Goal: Navigation & Orientation: Understand site structure

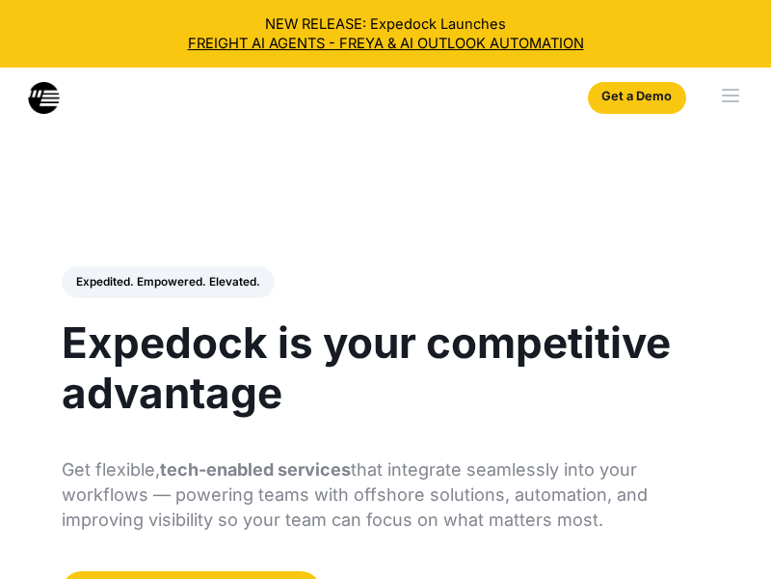
select select
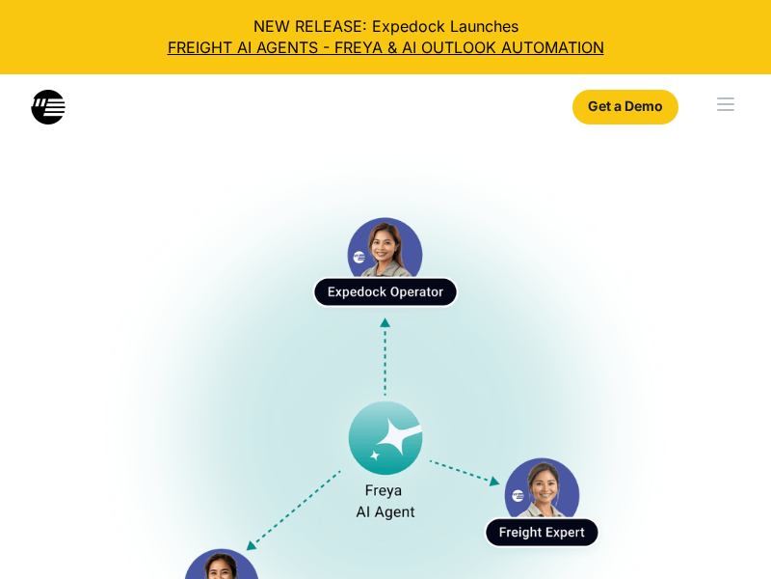
select select
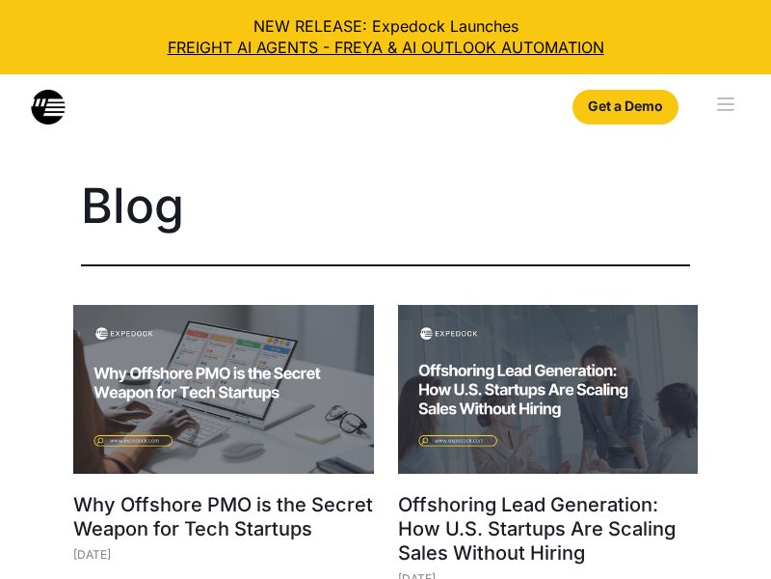
select select
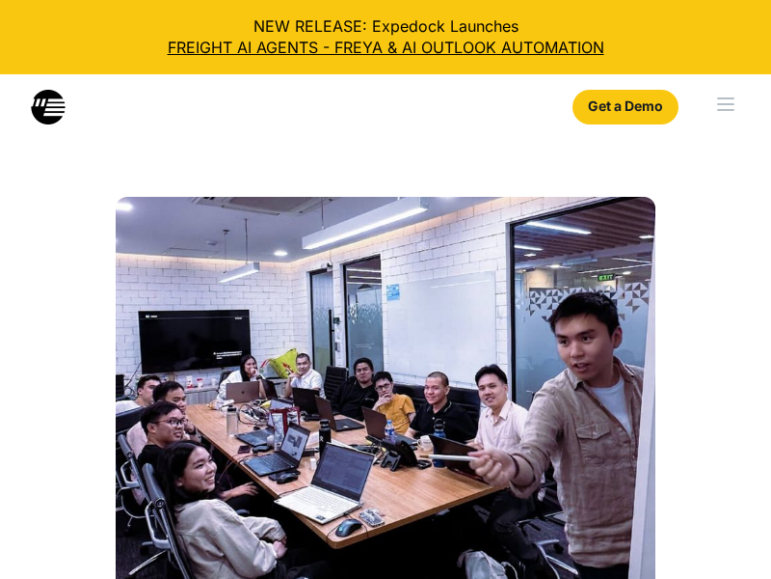
select select
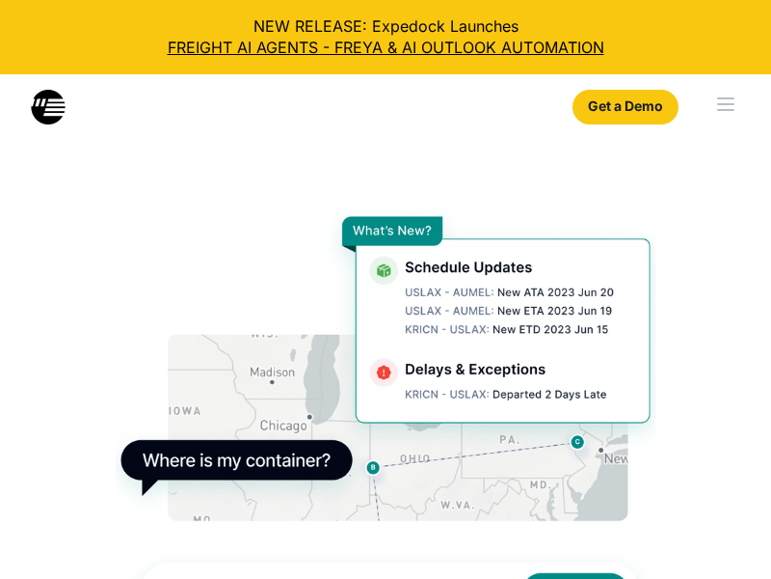
select select
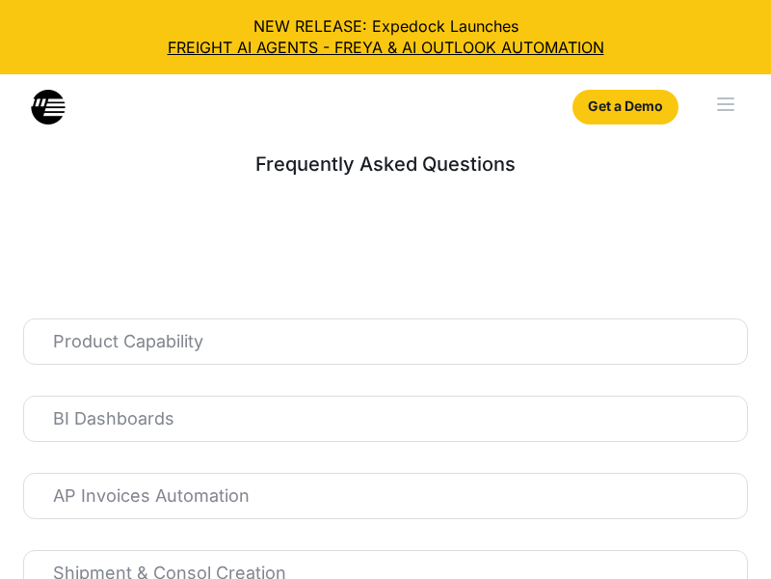
select select
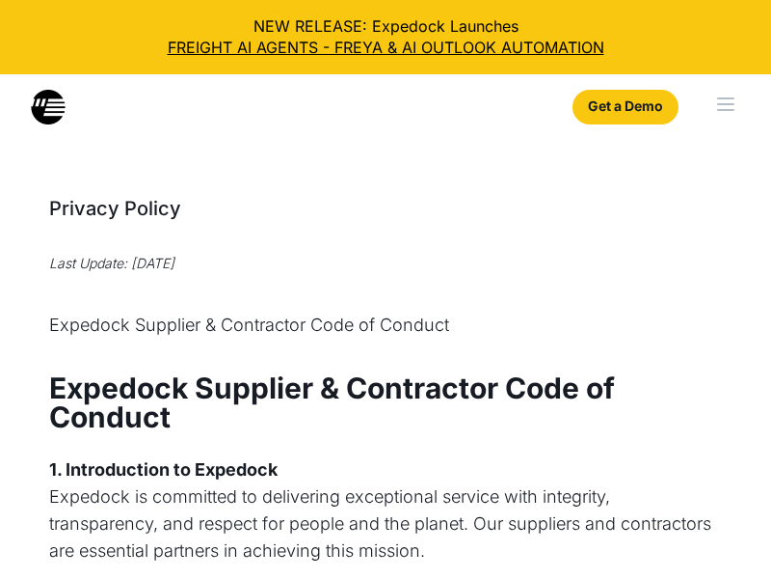
select select
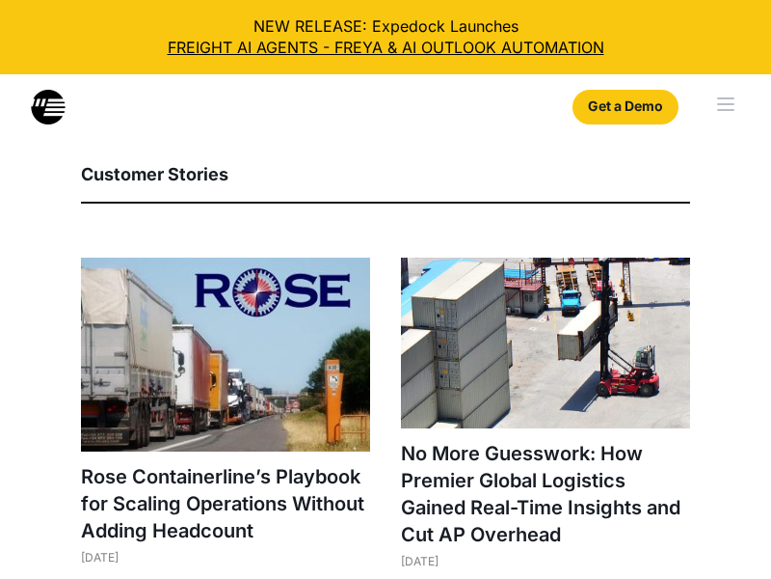
select select
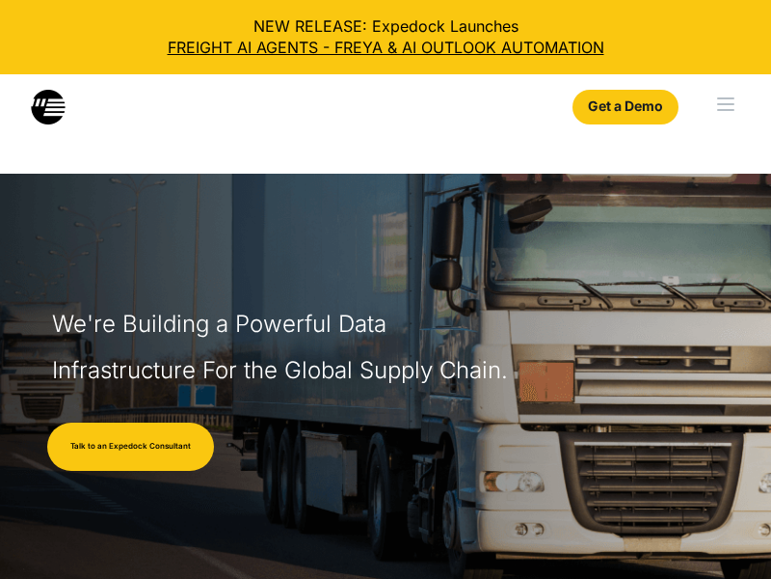
select select
